Goal: Information Seeking & Learning: Learn about a topic

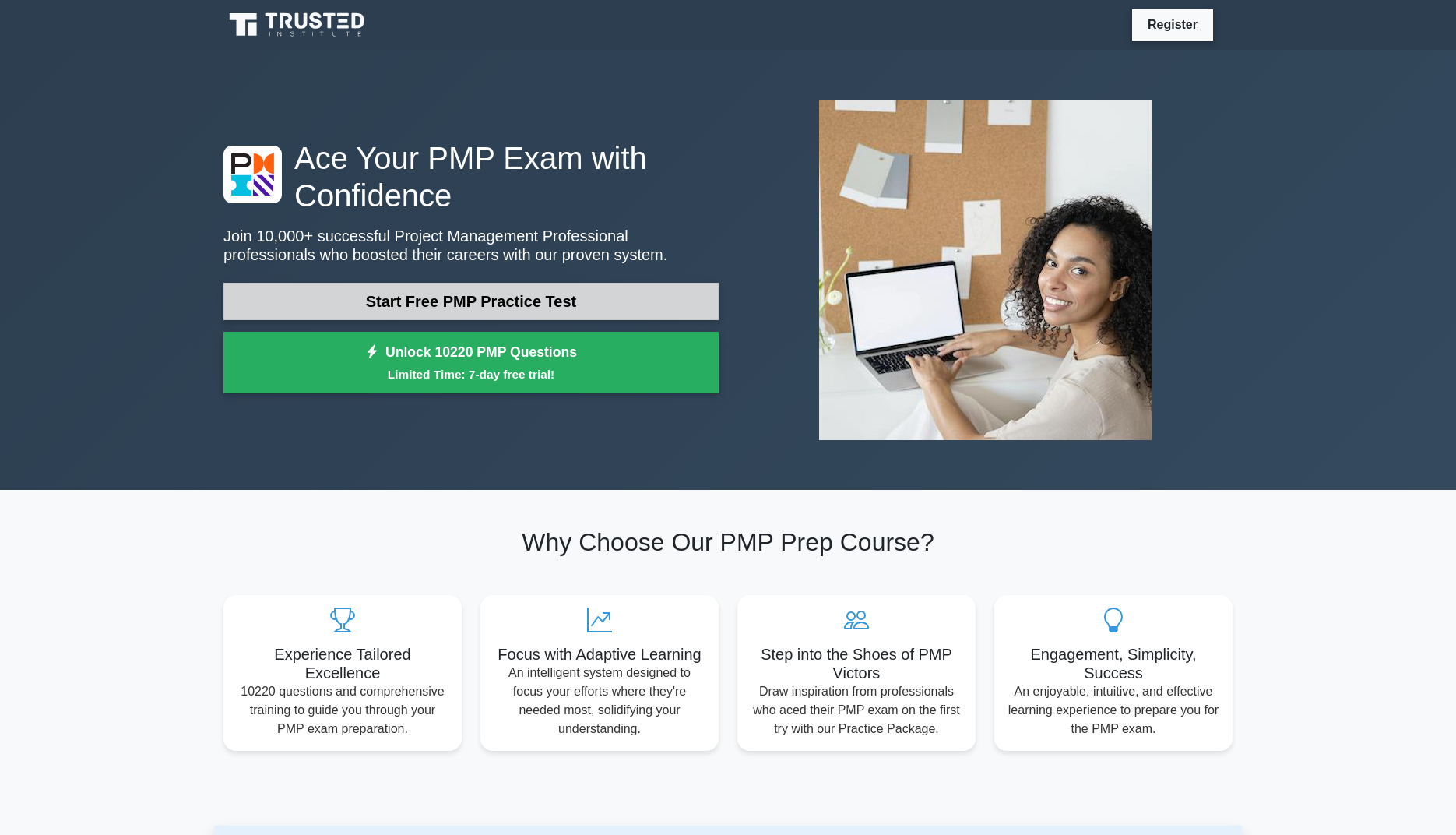
click at [535, 296] on link "Start Free PMP Practice Test" at bounding box center [470, 301] width 495 height 37
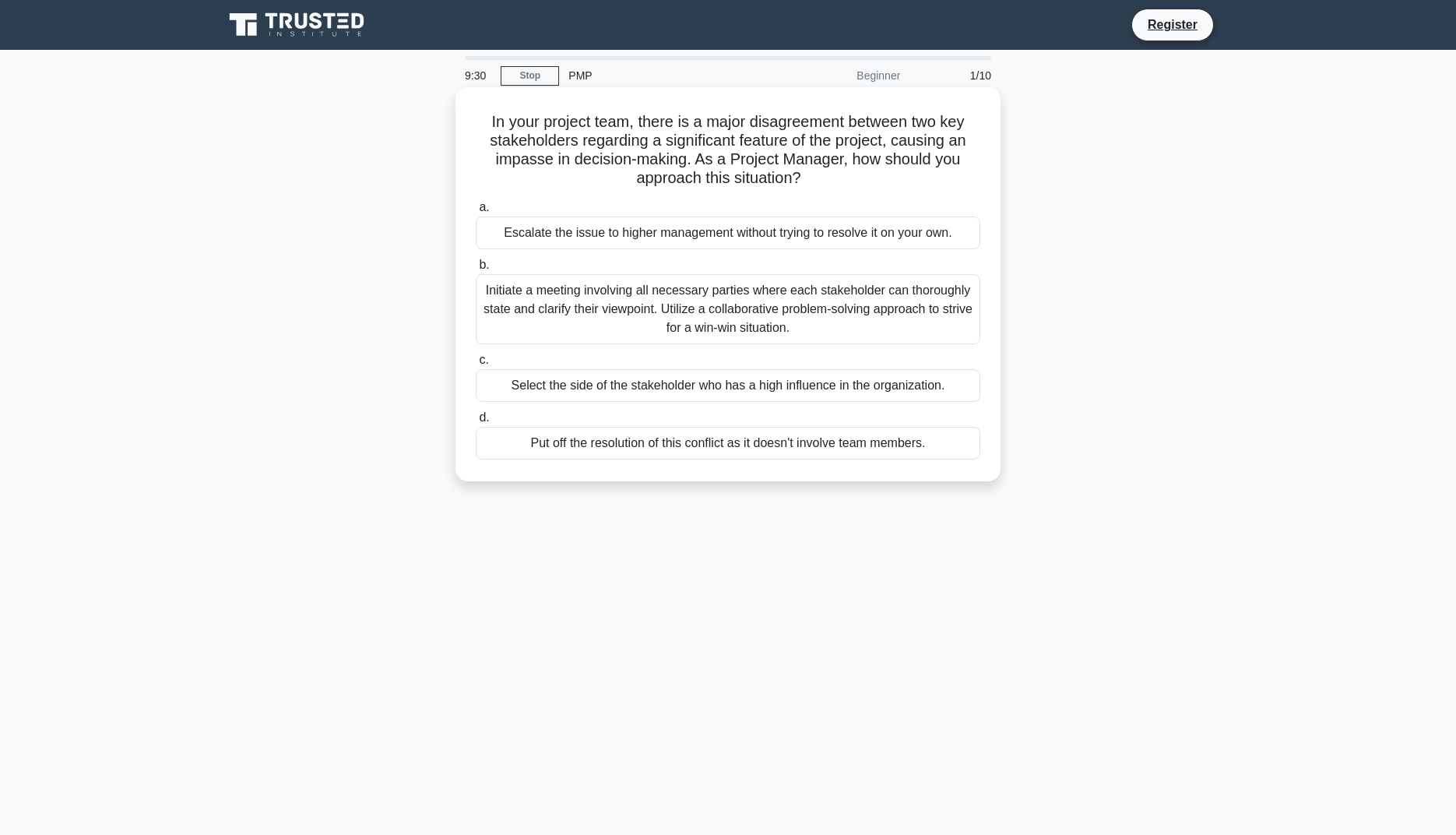
click at [930, 305] on div "Initiate a meeting involving all necessary parties where each stakeholder can t…" at bounding box center [728, 308] width 505 height 70
click at [476, 270] on input "b. Initiate a meeting involving all necessary parties where each stakeholder ca…" at bounding box center [476, 265] width 0 height 10
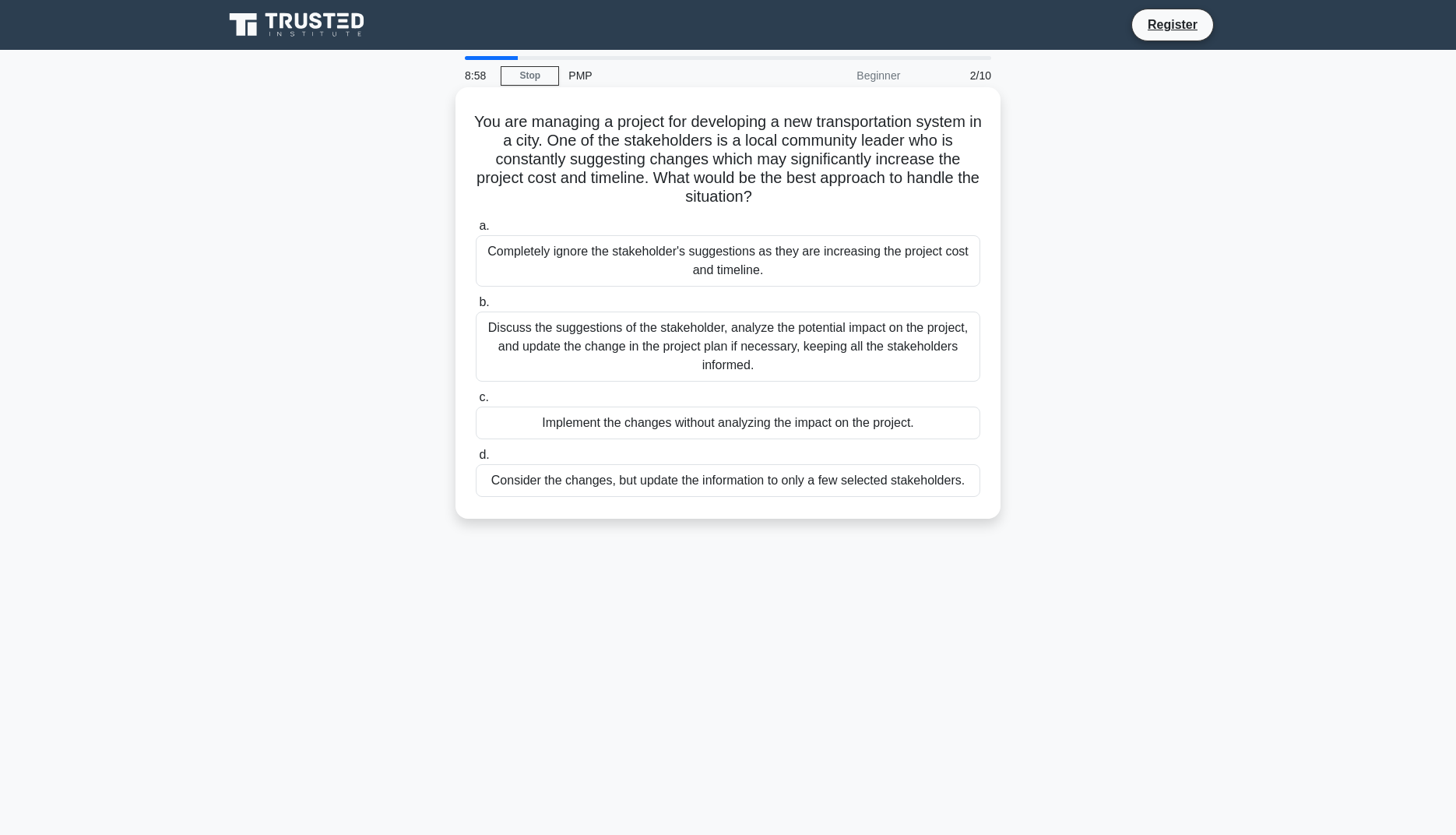
click at [879, 356] on div "Discuss the suggestions of the stakeholder, analyze the potential impact on the…" at bounding box center [728, 346] width 505 height 70
click at [476, 307] on input "b. Discuss the suggestions of the stakeholder, analyze the potential impact on …" at bounding box center [476, 302] width 0 height 10
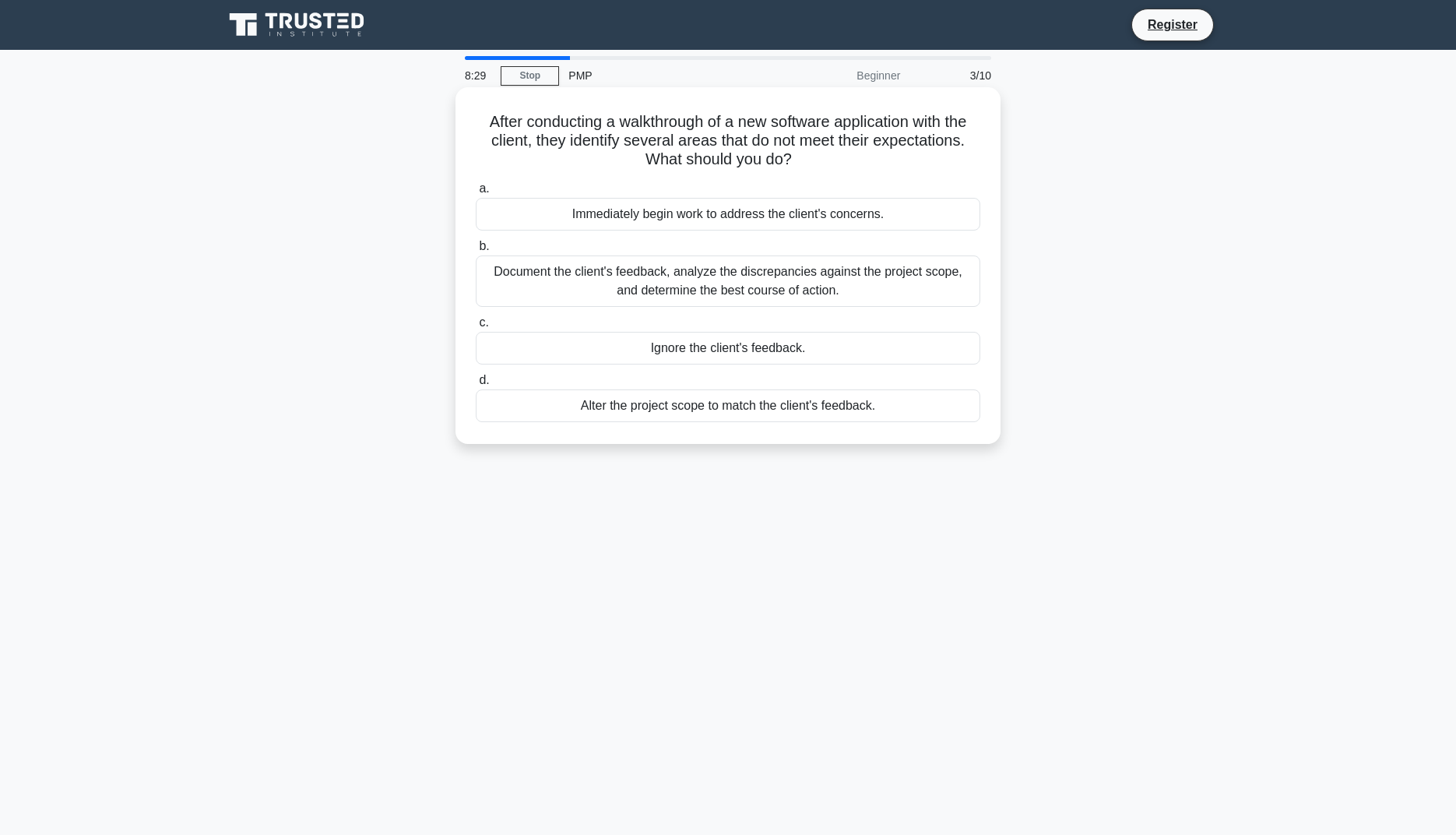
click at [925, 284] on div "Document the client's feedback, analyze the discrepancies against the project s…" at bounding box center [728, 281] width 505 height 51
click at [476, 251] on input "b. Document the client's feedback, analyze the discrepancies against the projec…" at bounding box center [476, 246] width 0 height 10
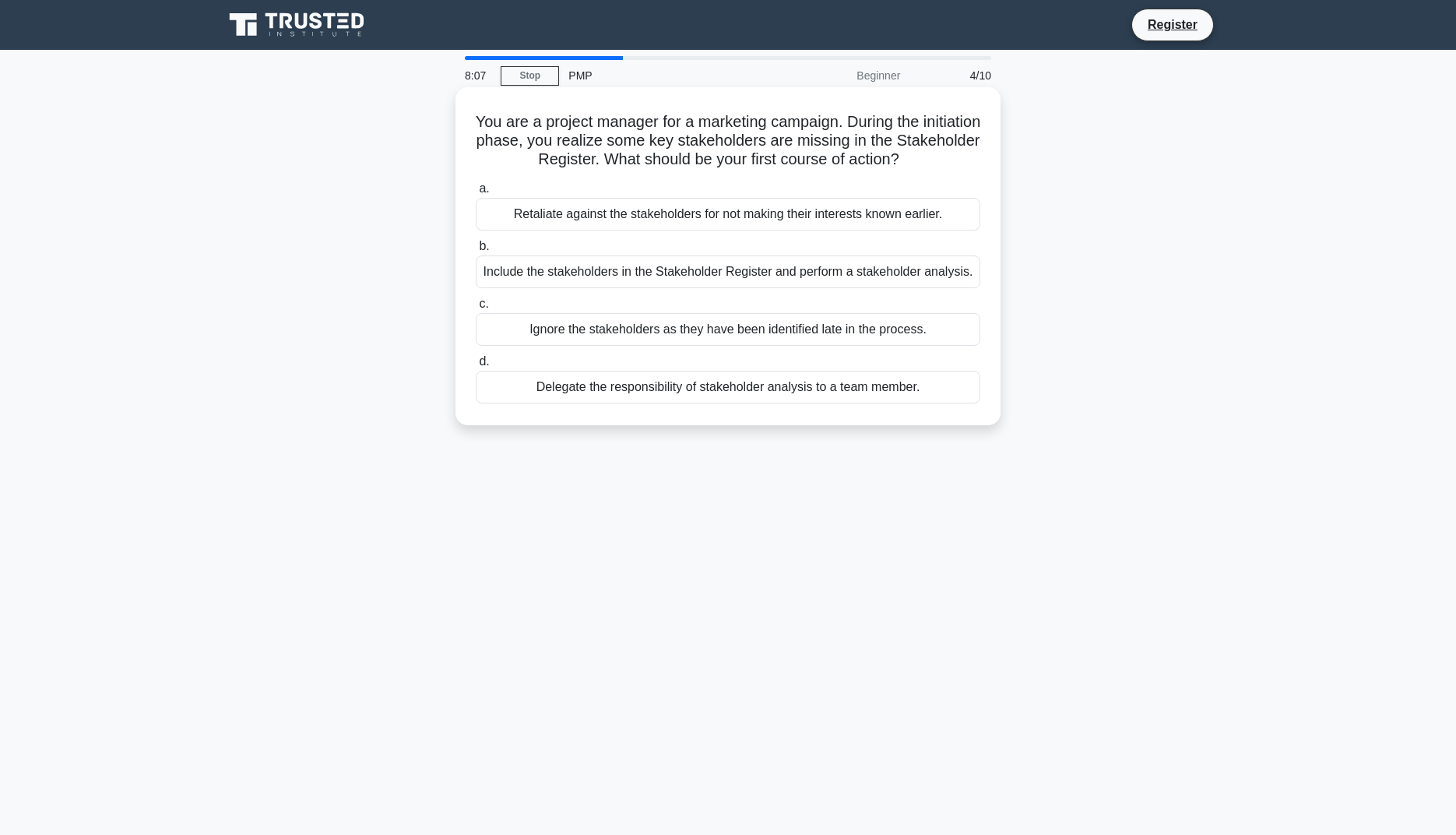
click at [841, 281] on div "Include the stakeholders in the Stakeholder Register and perform a stakeholder …" at bounding box center [728, 271] width 505 height 33
click at [476, 251] on input "b. Include the stakeholders in the Stakeholder Register and perform a stakehold…" at bounding box center [476, 246] width 0 height 10
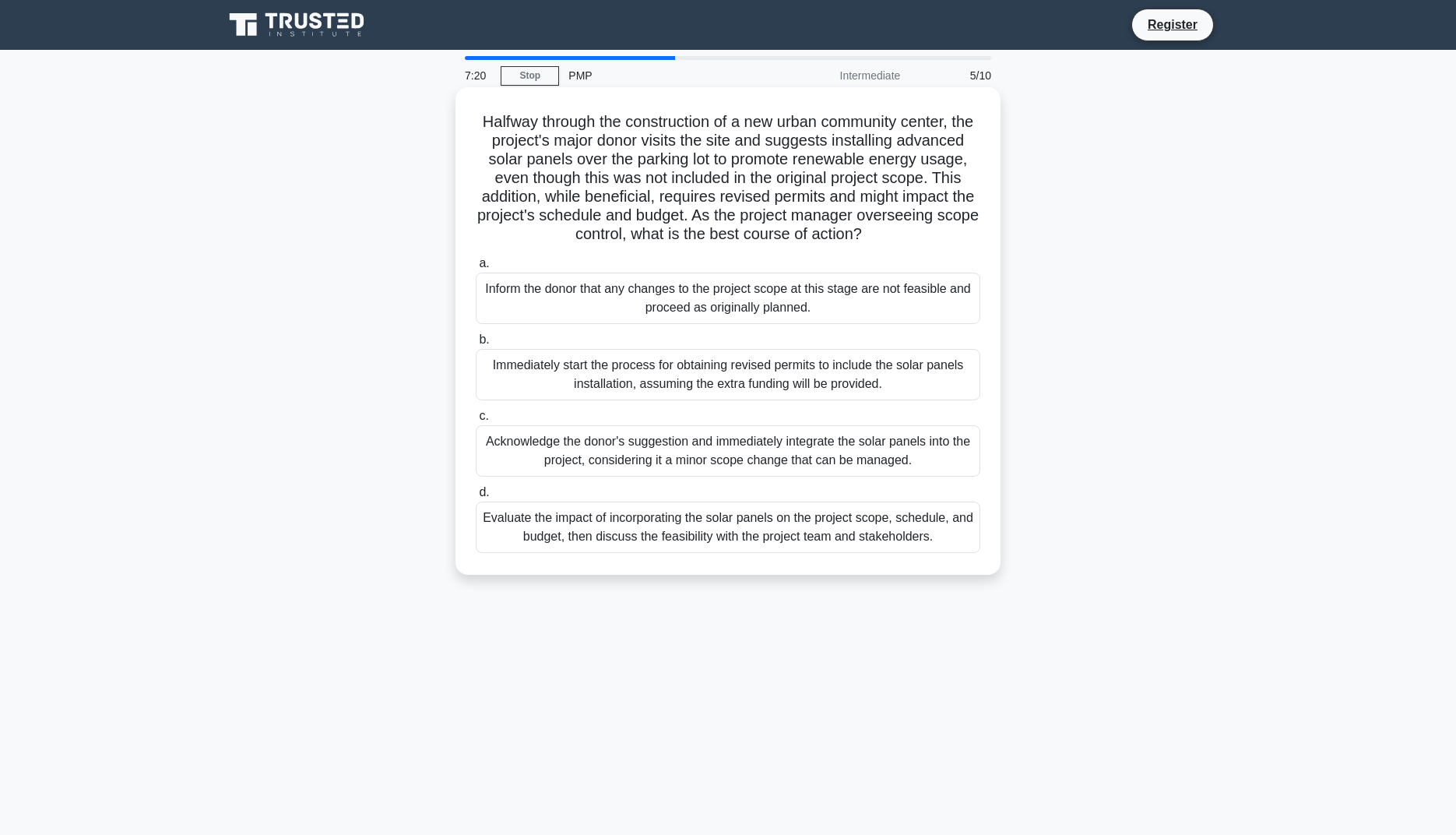
click at [934, 530] on div "Evaluate the impact of incorporating the solar panels on the project scope, sch…" at bounding box center [728, 527] width 505 height 51
click at [476, 498] on input "d. Evaluate the impact of incorporating the solar panels on the project scope, …" at bounding box center [476, 491] width 0 height 10
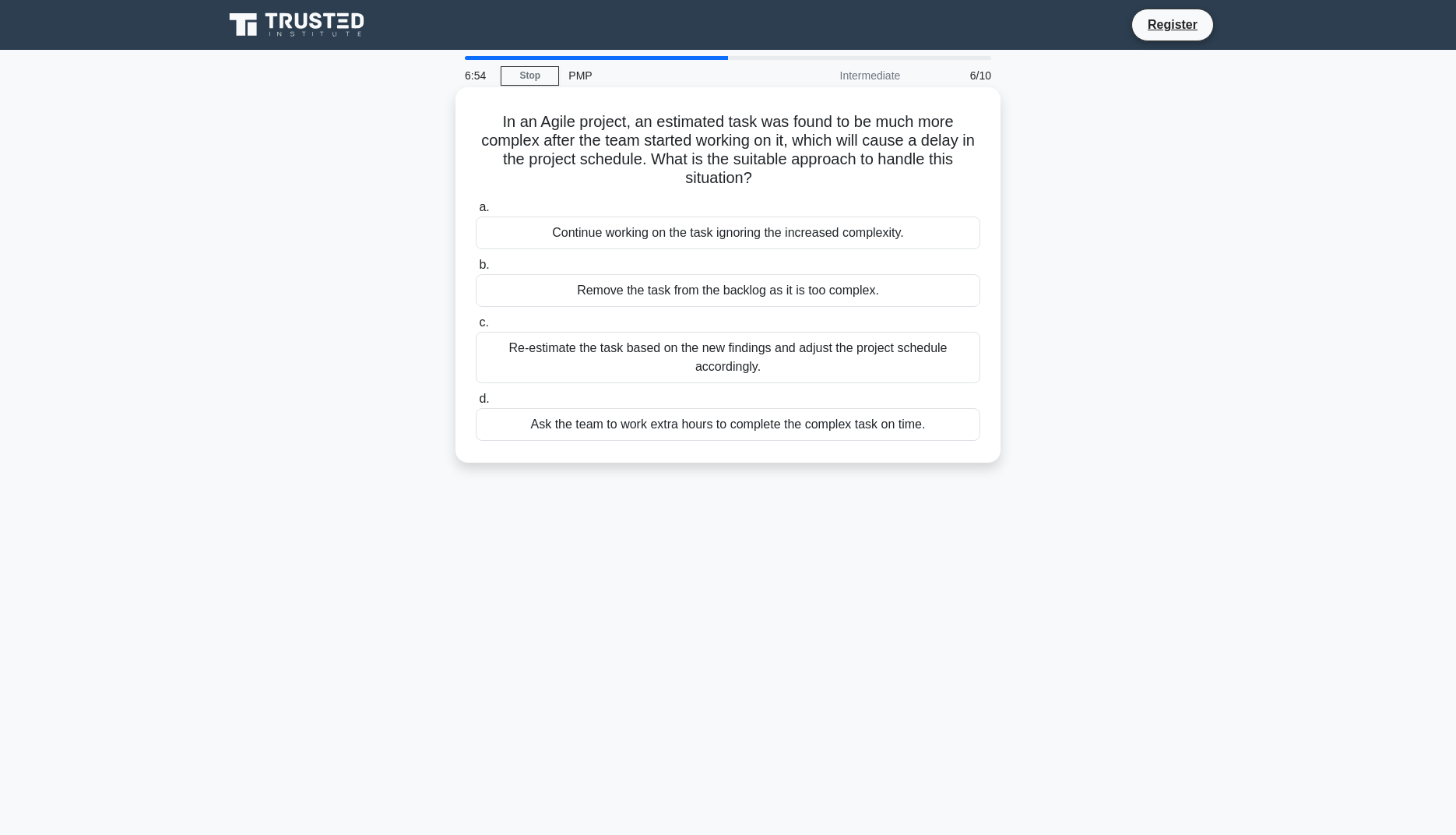
click at [855, 335] on div "Re-estimate the task based on the new findings and adjust the project schedule …" at bounding box center [728, 358] width 505 height 51
click at [476, 328] on input "c. Re-estimate the task based on the new findings and adjust the project schedu…" at bounding box center [476, 322] width 0 height 10
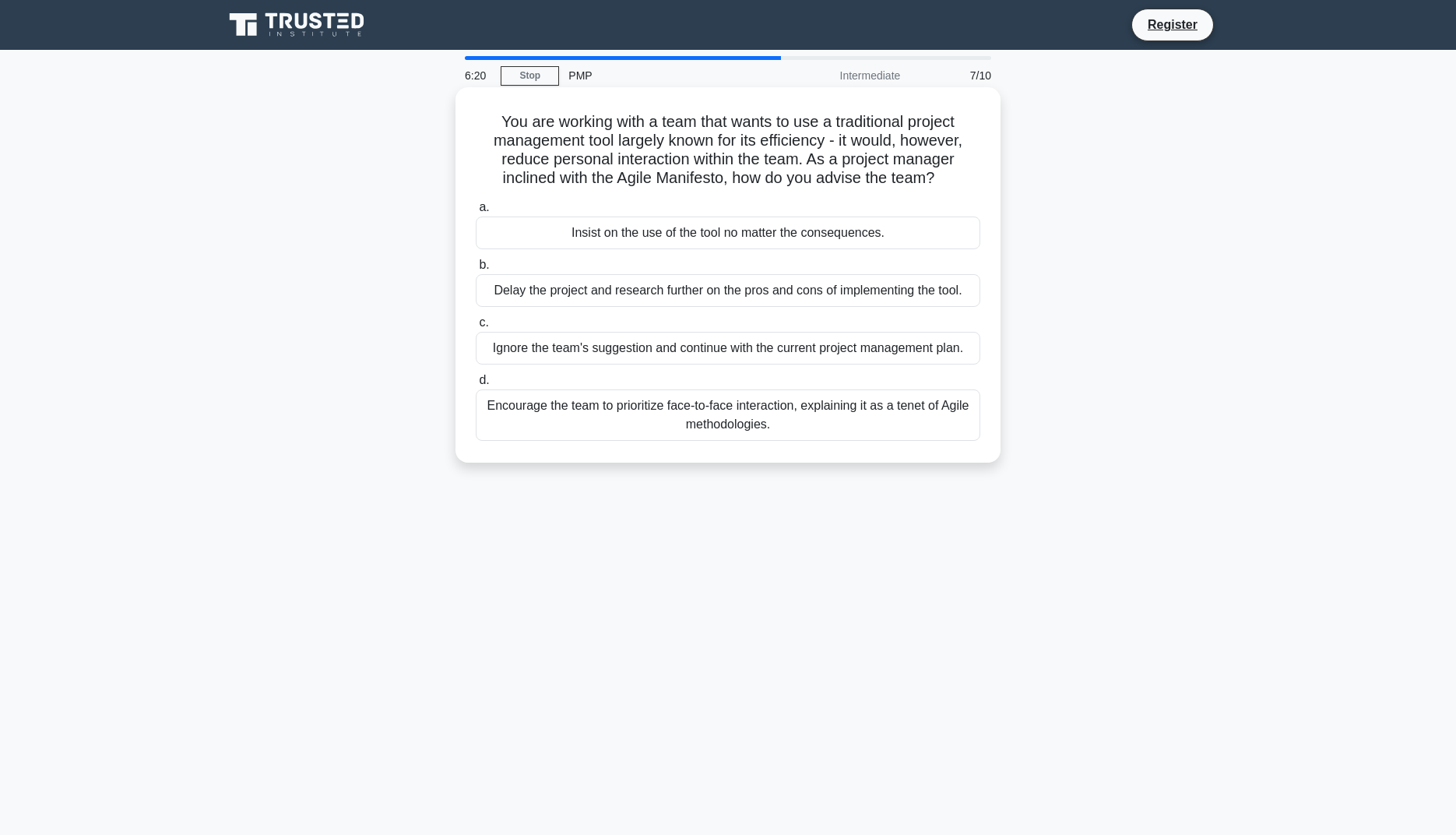
scroll to position [2, 0]
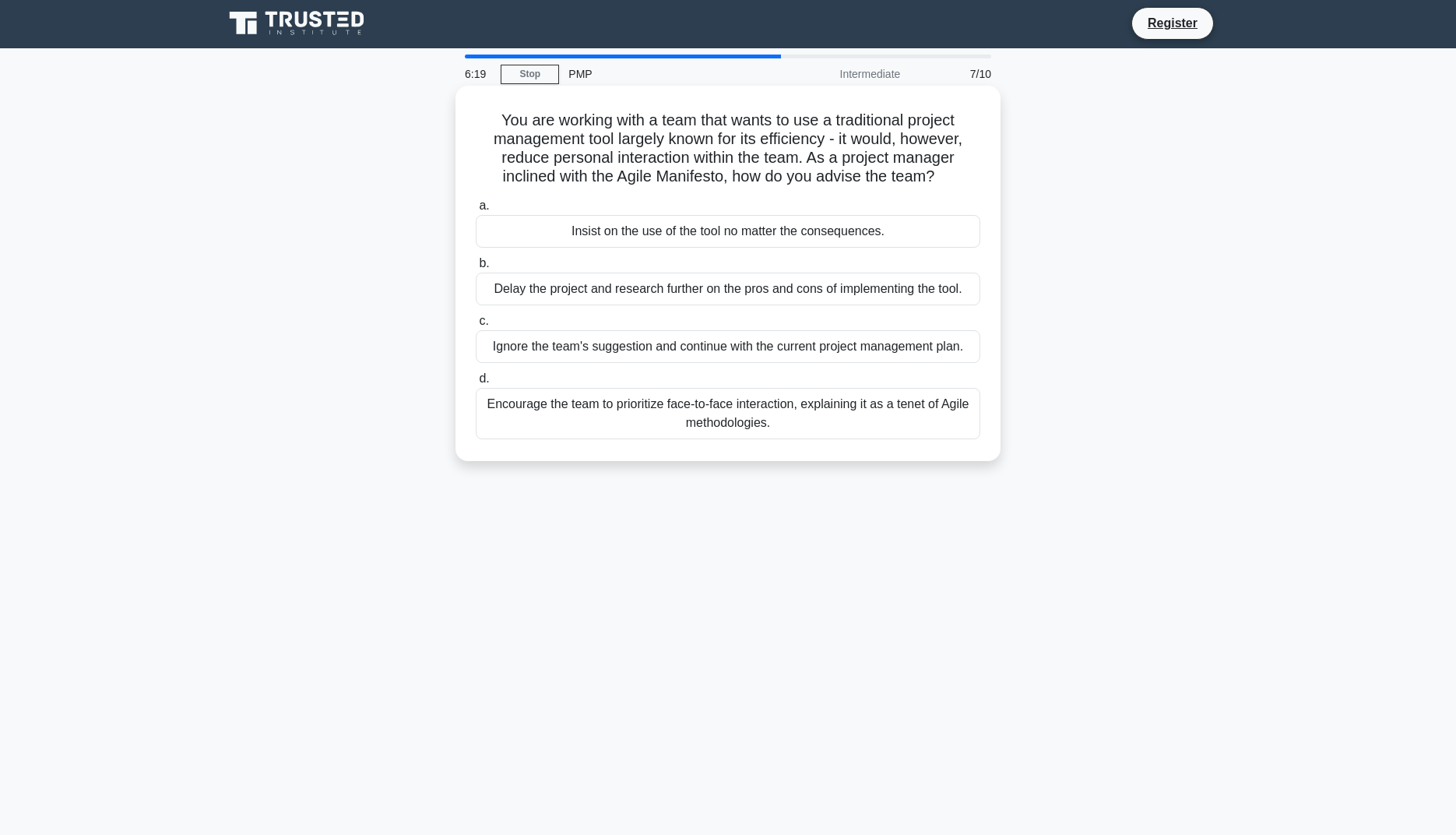
click at [878, 422] on div "Encourage the team to prioritize face-to-face interaction, explaining it as a t…" at bounding box center [728, 414] width 505 height 51
click at [476, 383] on input "d. Encourage the team to prioritize face-to-face interaction, explaining it as …" at bounding box center [476, 378] width 0 height 10
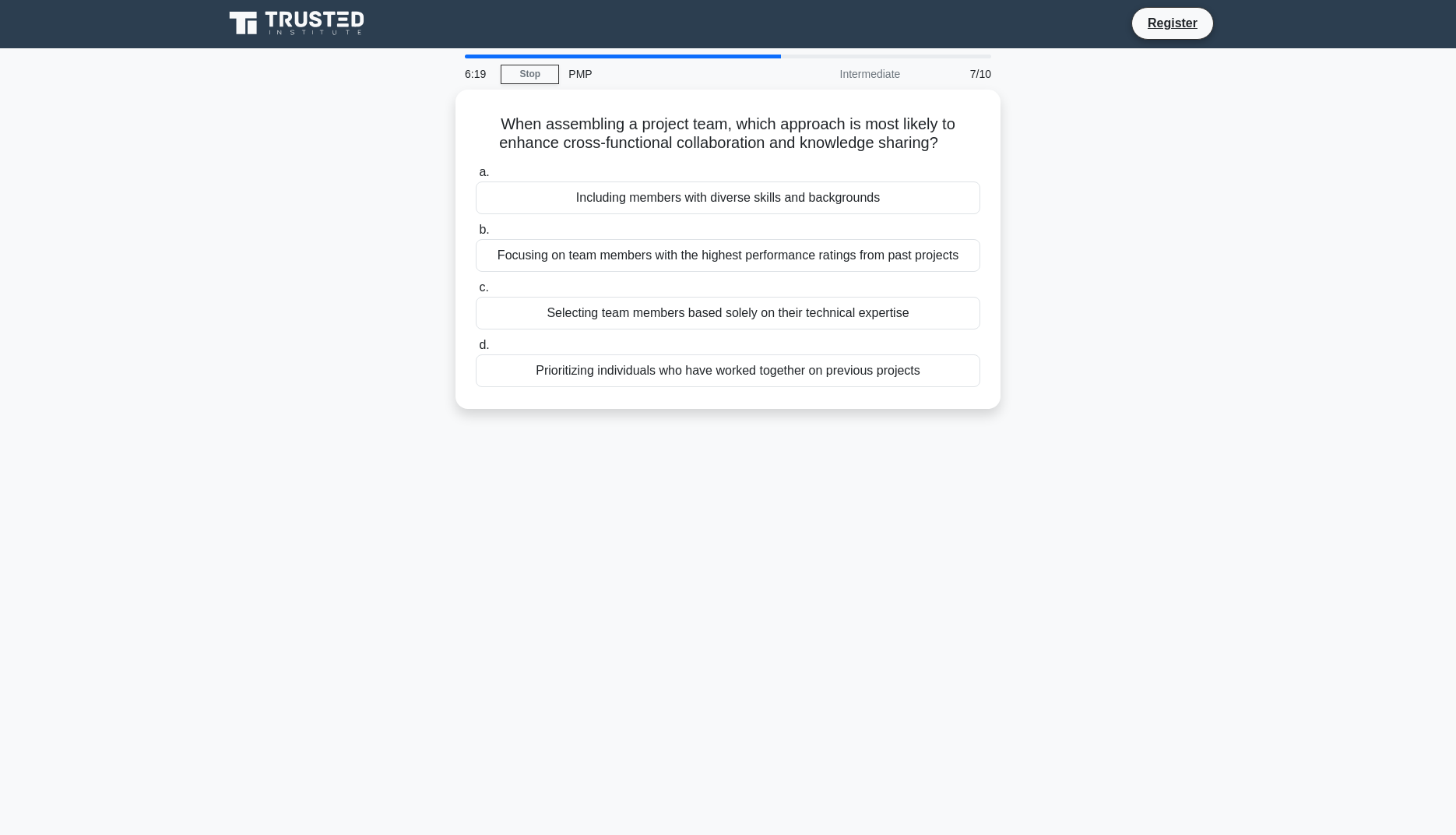
scroll to position [0, 0]
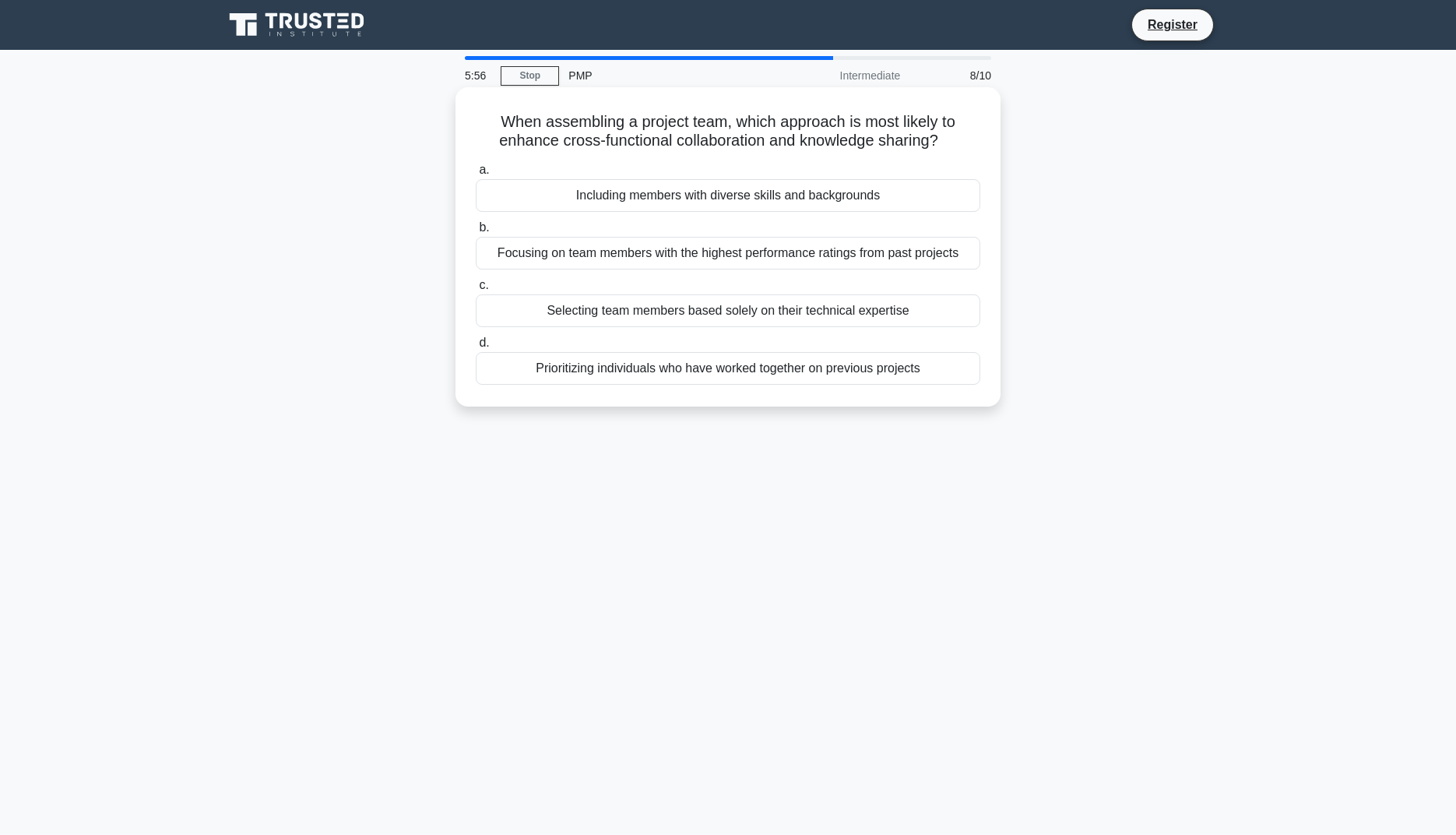
click at [884, 187] on div "Including members with diverse skills and backgrounds" at bounding box center [728, 195] width 505 height 33
click at [476, 175] on input "a. Including members with diverse skills and backgrounds" at bounding box center [476, 169] width 0 height 10
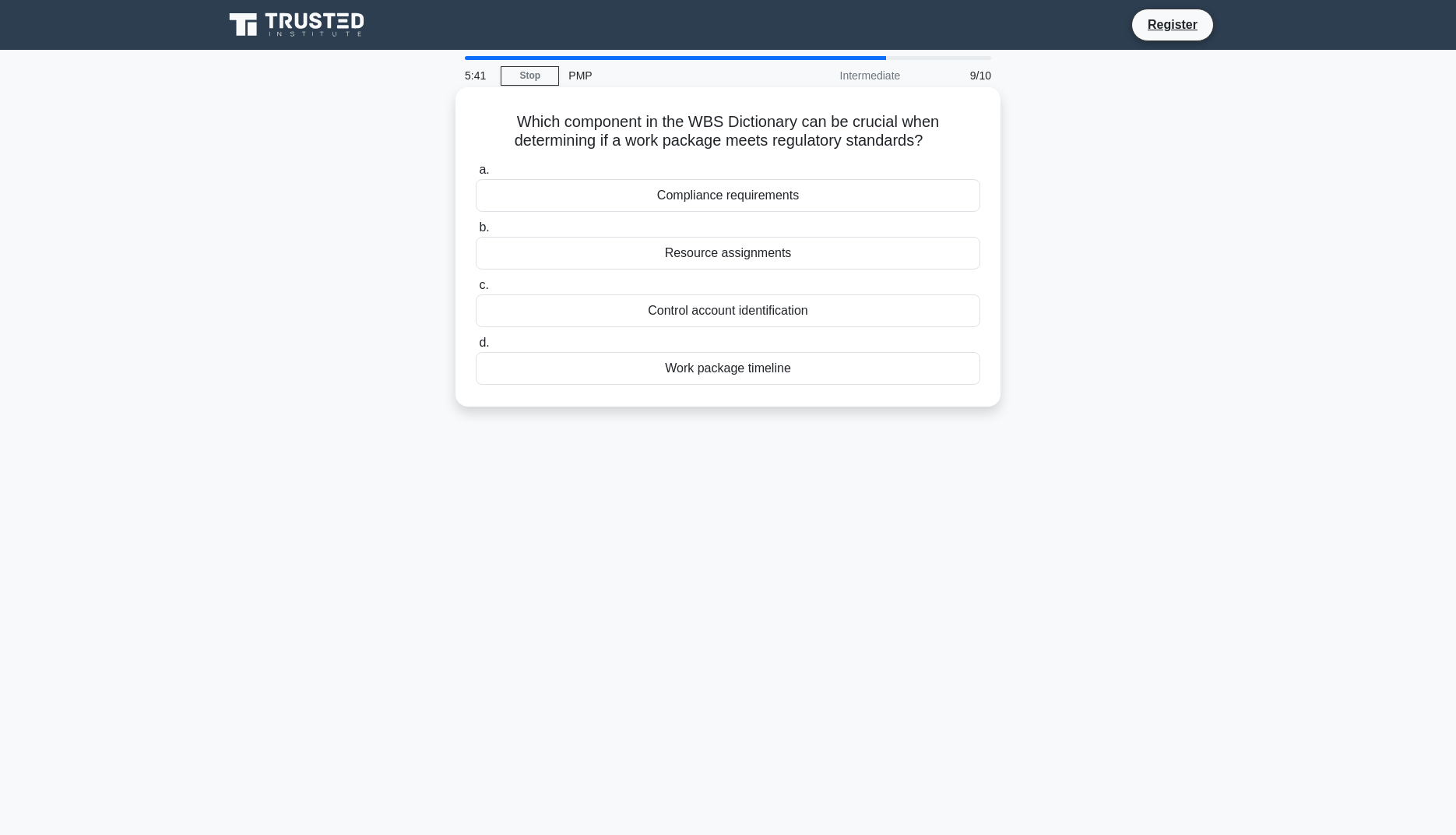
click at [938, 197] on div "Compliance requirements" at bounding box center [728, 195] width 505 height 33
click at [476, 175] on input "a. Compliance requirements" at bounding box center [476, 169] width 0 height 10
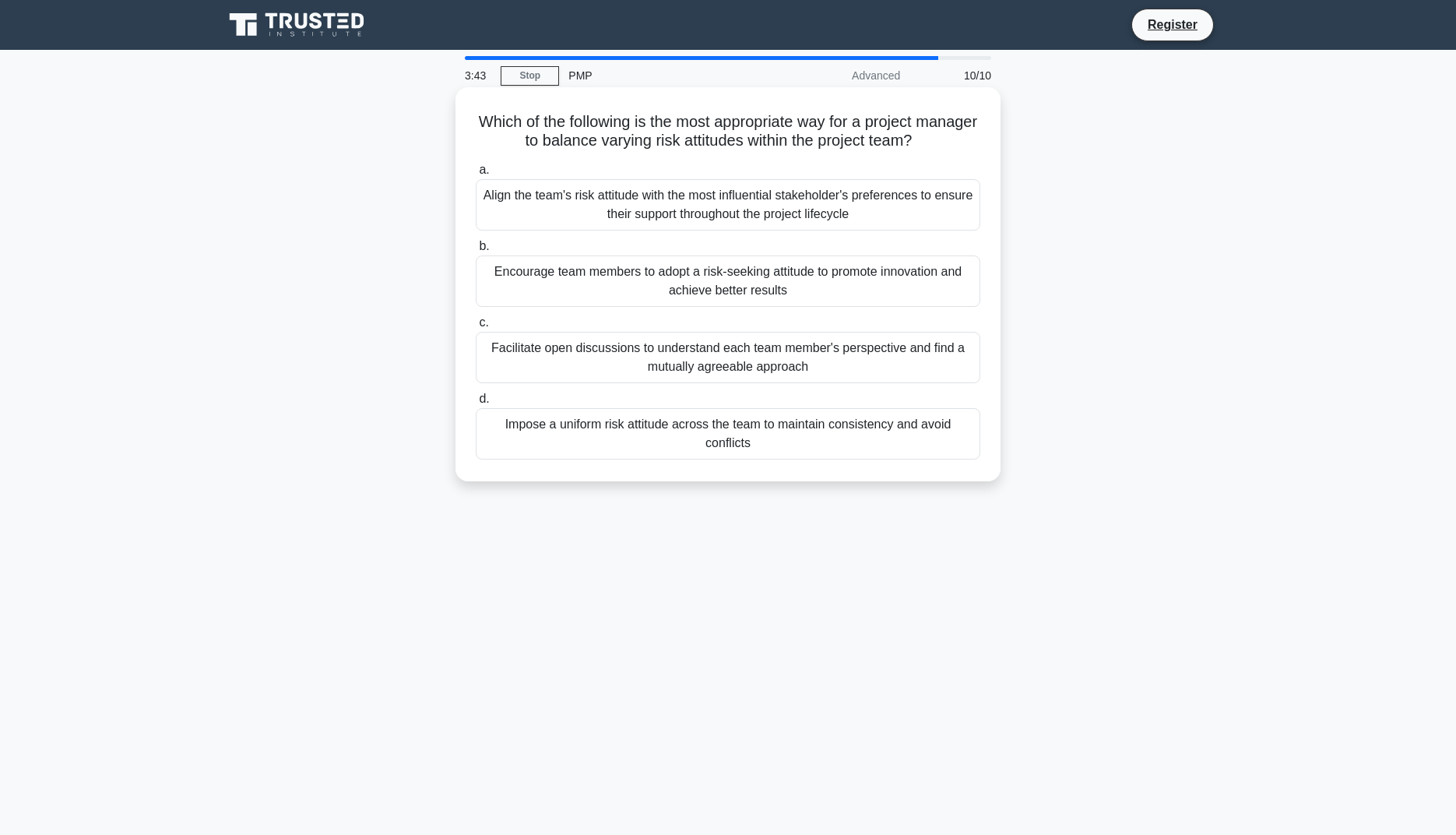
click at [718, 279] on div "Encourage team members to adopt a risk-seeking attitude to promote innovation a…" at bounding box center [728, 281] width 505 height 51
click at [476, 251] on input "b. Encourage team members to adopt a risk-seeking attitude to promote innovatio…" at bounding box center [476, 246] width 0 height 10
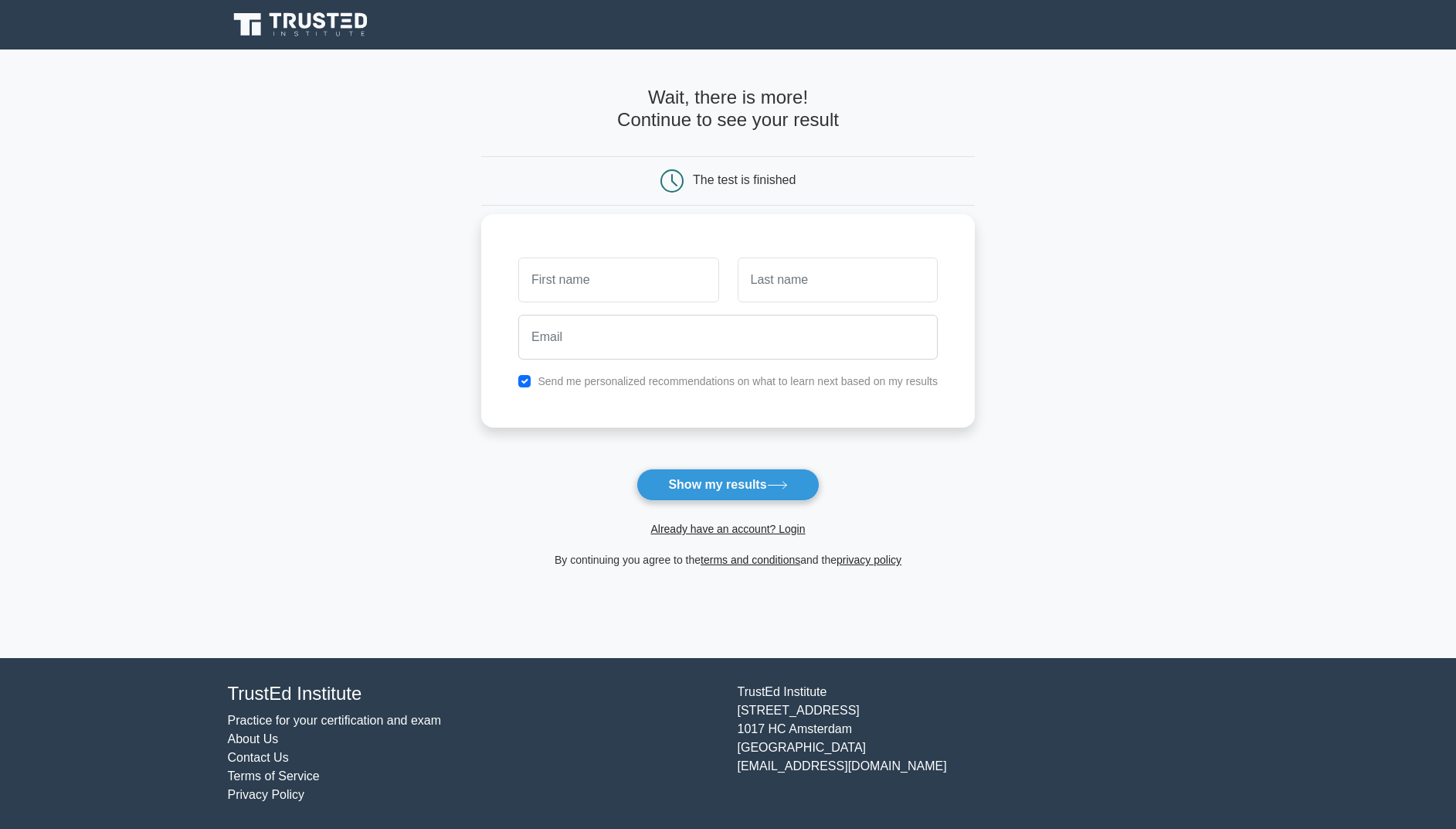
click at [915, 382] on label "Send me personalized recommendations on what to learn next based on my results" at bounding box center [737, 381] width 400 height 12
click at [689, 483] on button "Show my results" at bounding box center [728, 484] width 183 height 33
type input "Test"
type input "t"
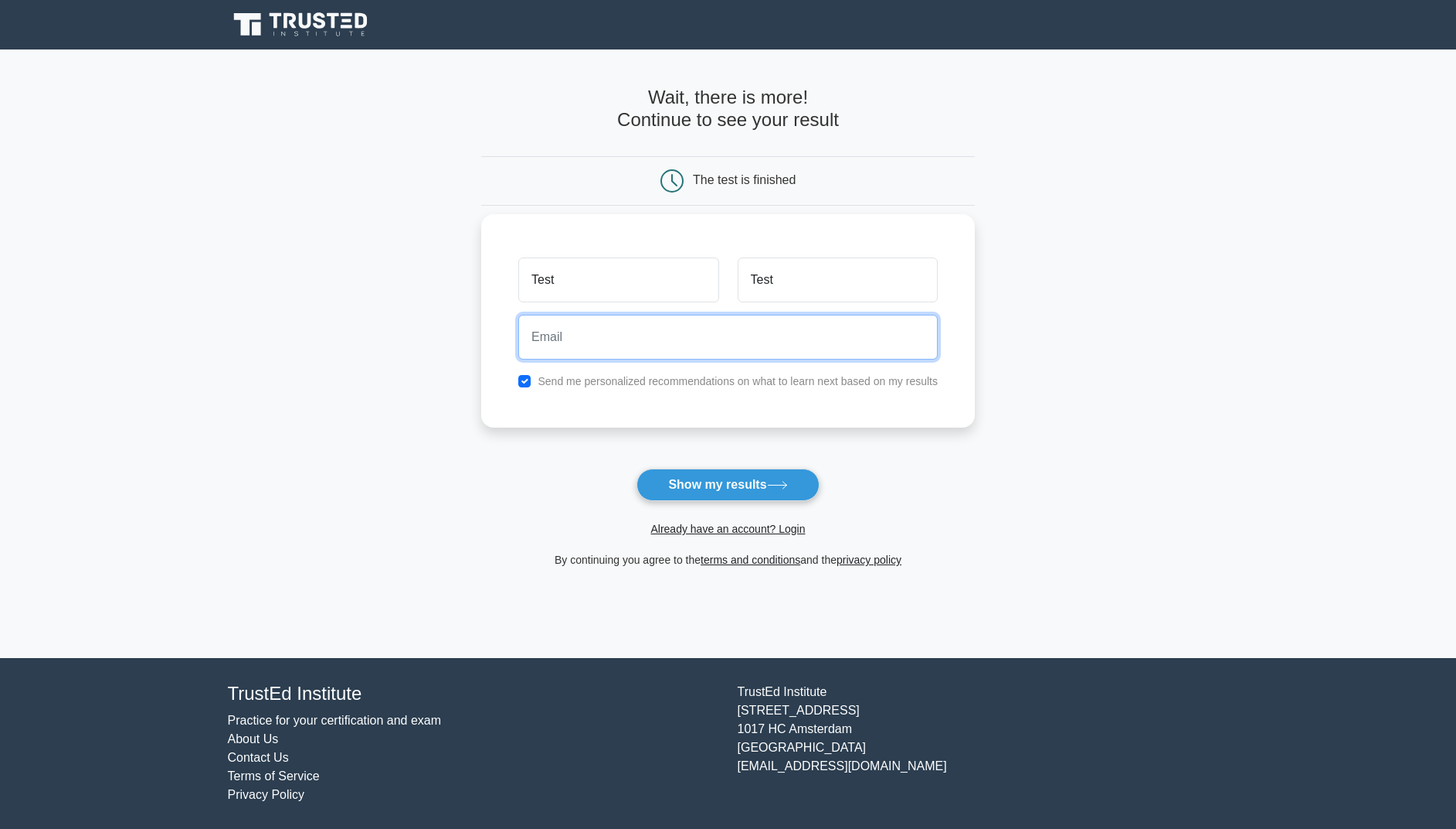
drag, startPoint x: 656, startPoint y: 343, endPoint x: 813, endPoint y: 358, distance: 157.7
click at [656, 343] on input "email" at bounding box center [728, 337] width 419 height 45
click at [1061, 375] on main "Wait, there is more! Continue to see your result The test is finished Test Test" at bounding box center [728, 353] width 1456 height 608
click at [895, 331] on input "email" at bounding box center [728, 337] width 419 height 45
type input "foto_agiler.9t@icloud.com"
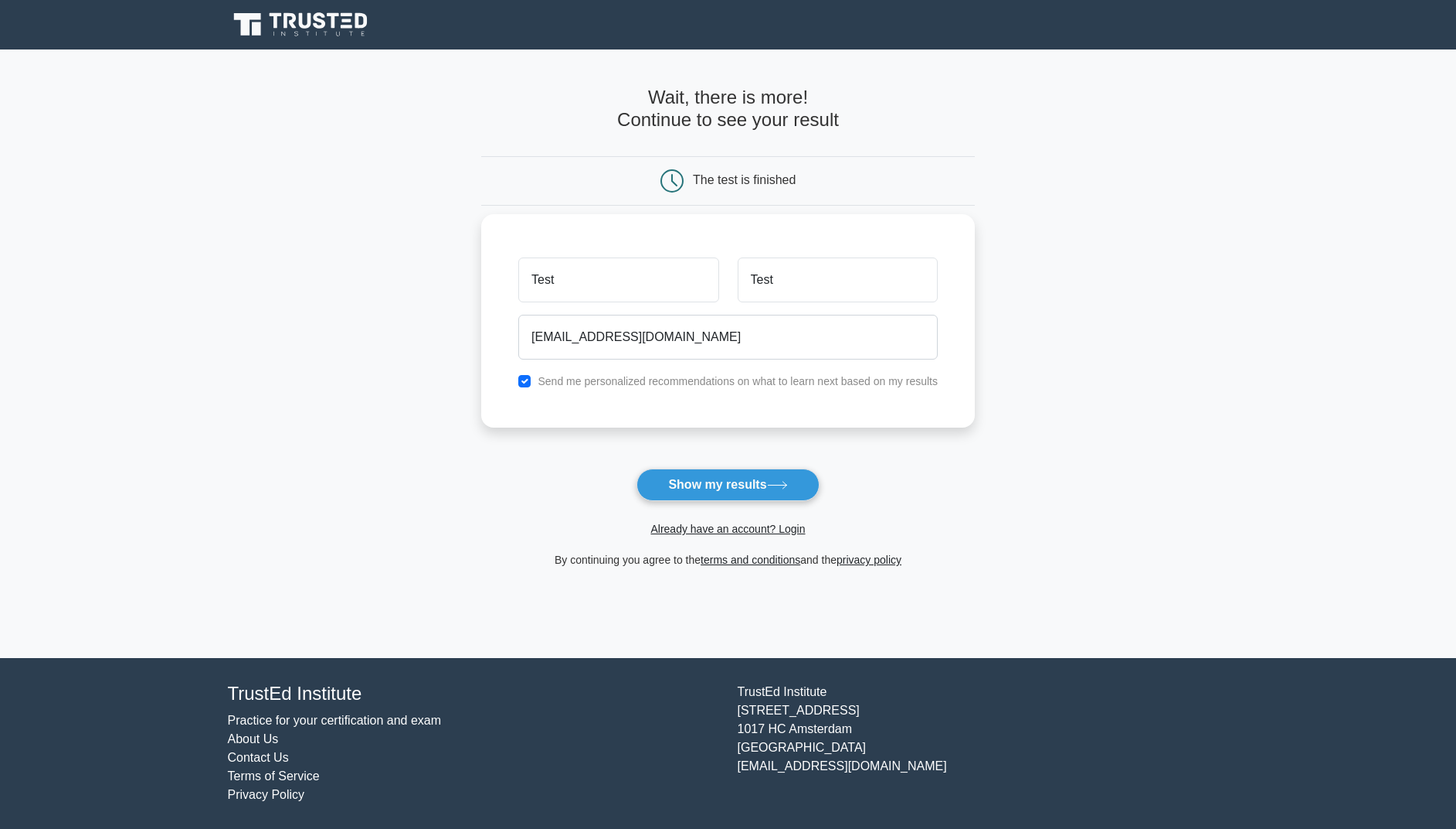
click at [524, 381] on input "checkbox" at bounding box center [525, 381] width 12 height 12
checkbox input "false"
click at [702, 480] on button "Show my results" at bounding box center [728, 484] width 183 height 33
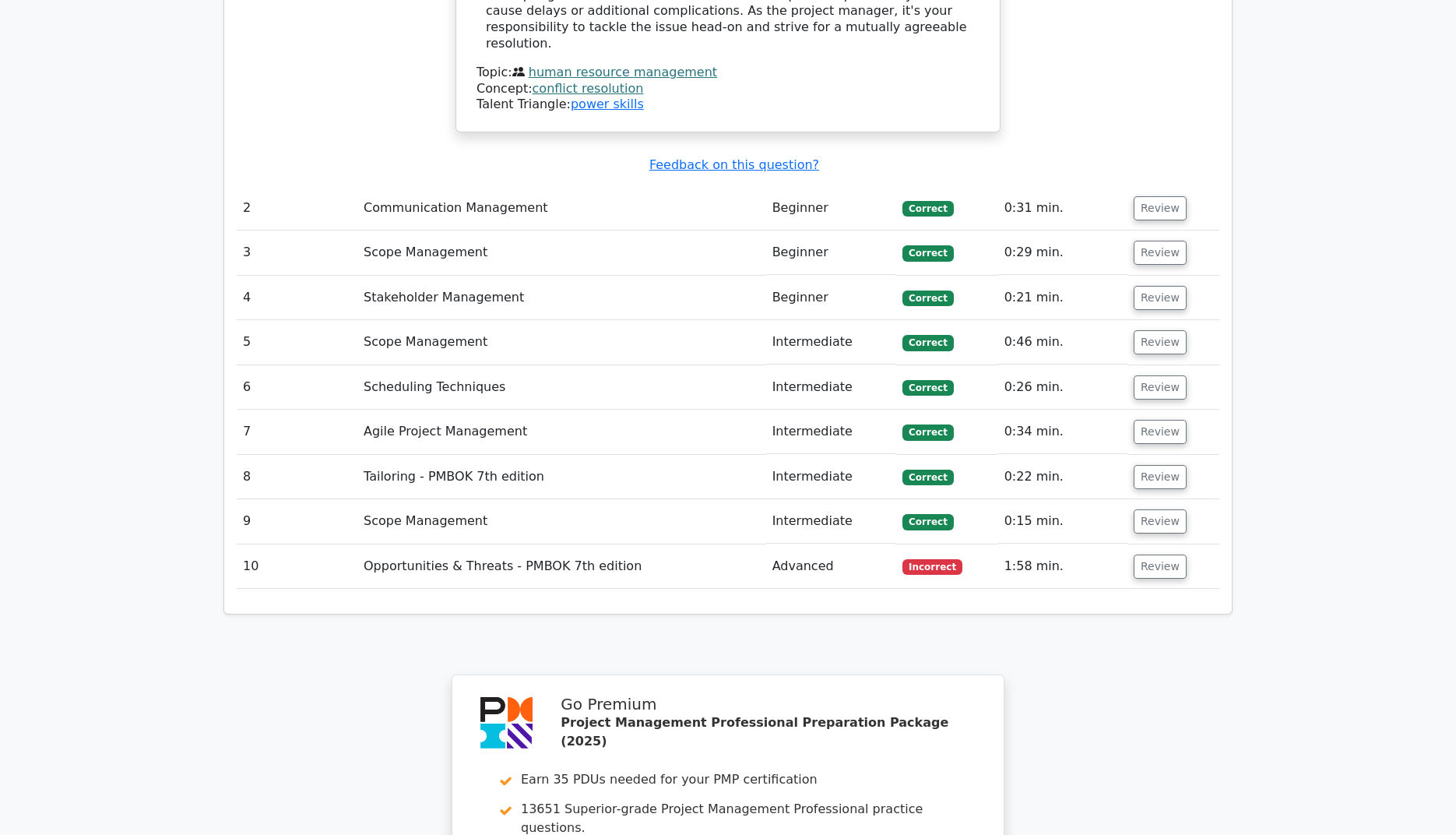
scroll to position [2067, 0]
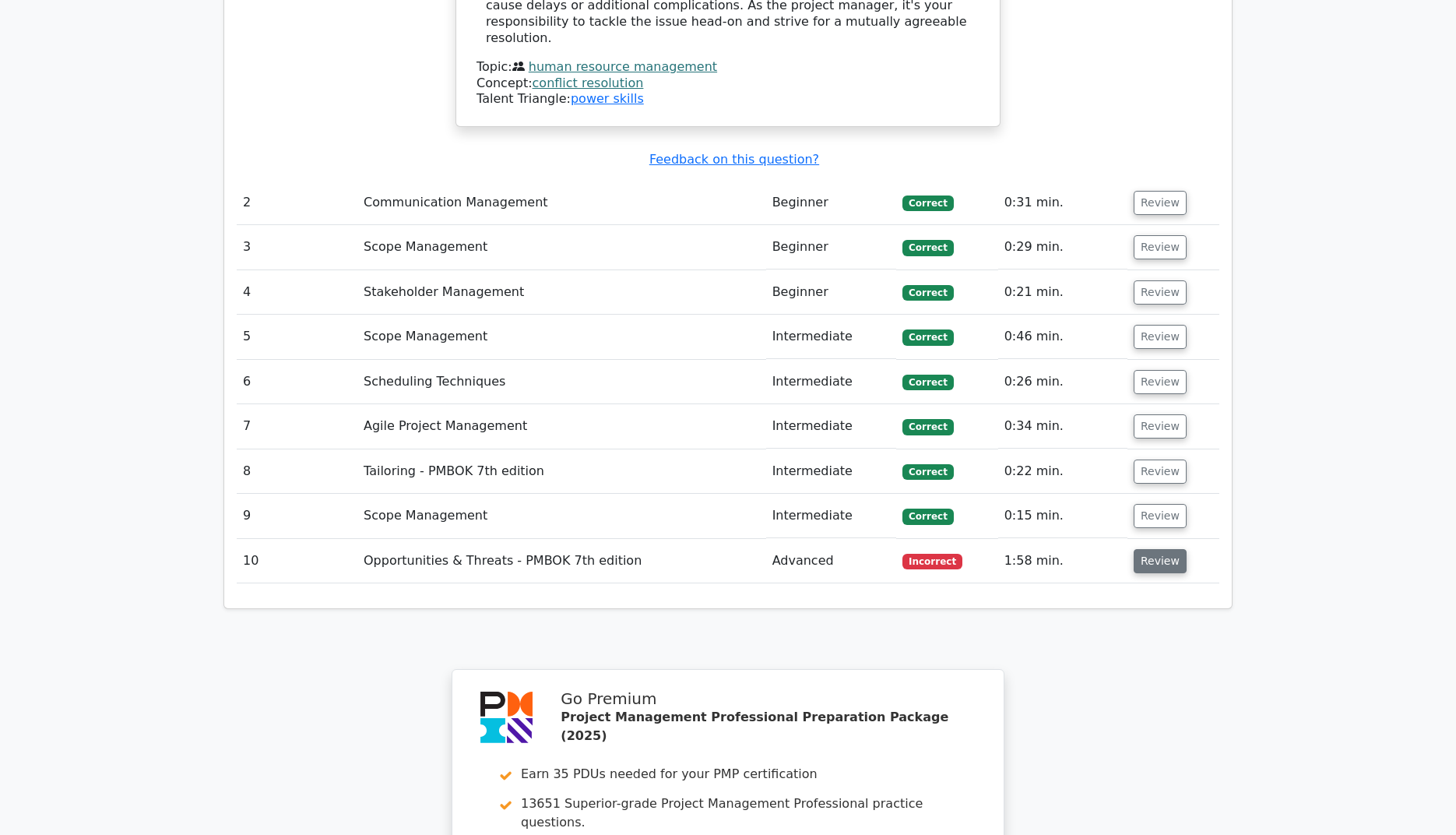
click at [1138, 549] on button "Review" at bounding box center [1160, 561] width 53 height 24
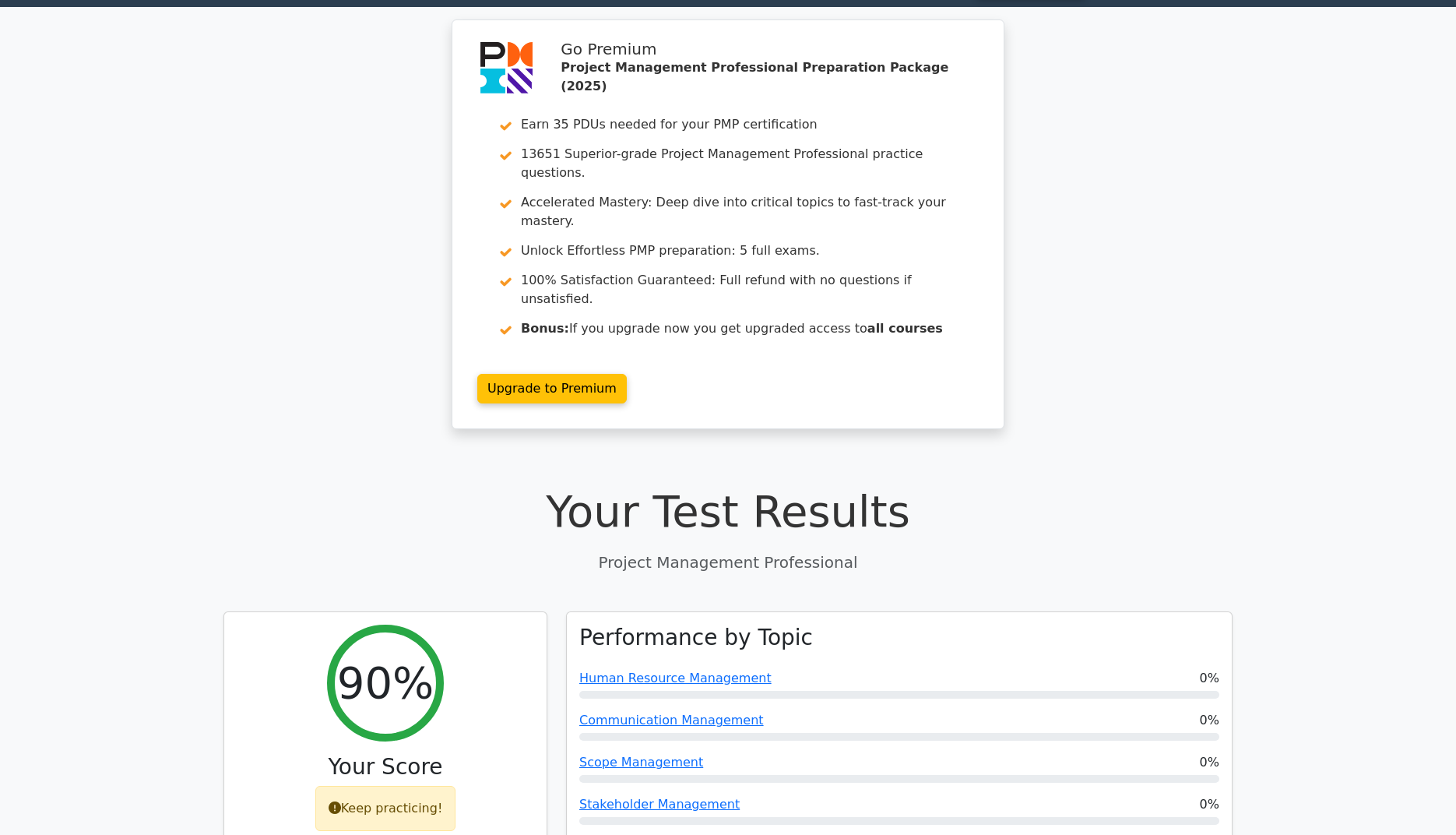
scroll to position [44, 0]
